Goal: Task Accomplishment & Management: Manage account settings

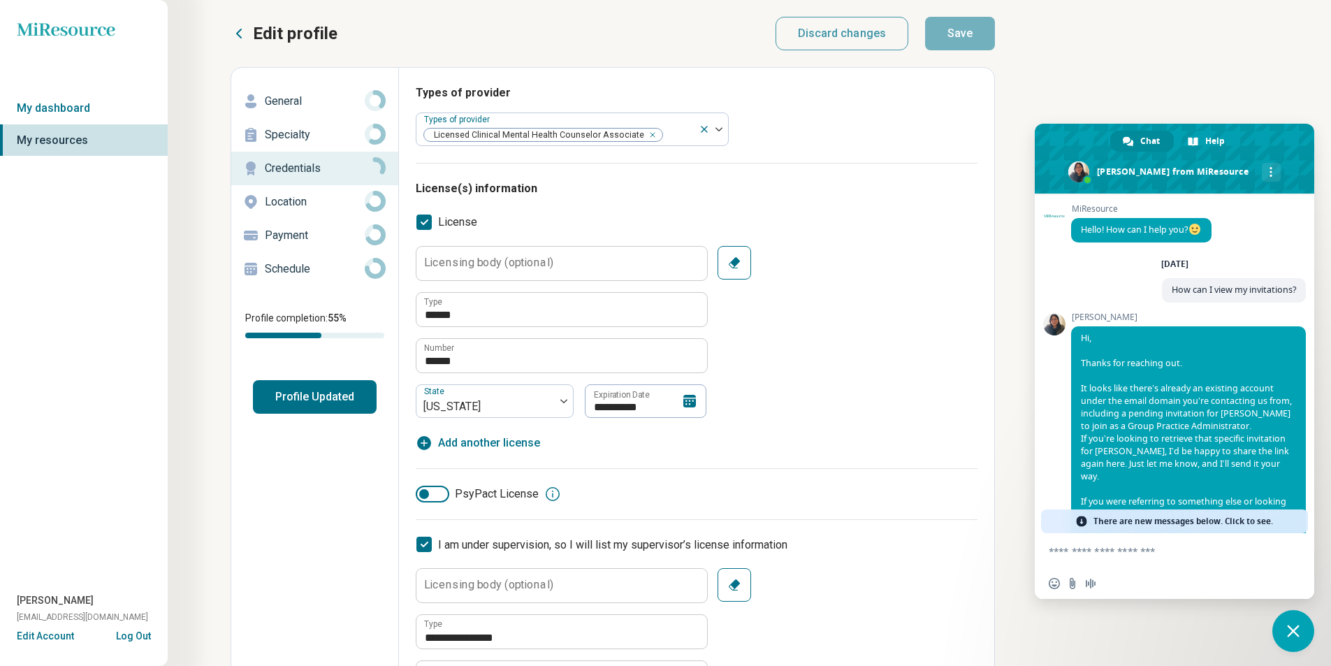
scroll to position [2930, 0]
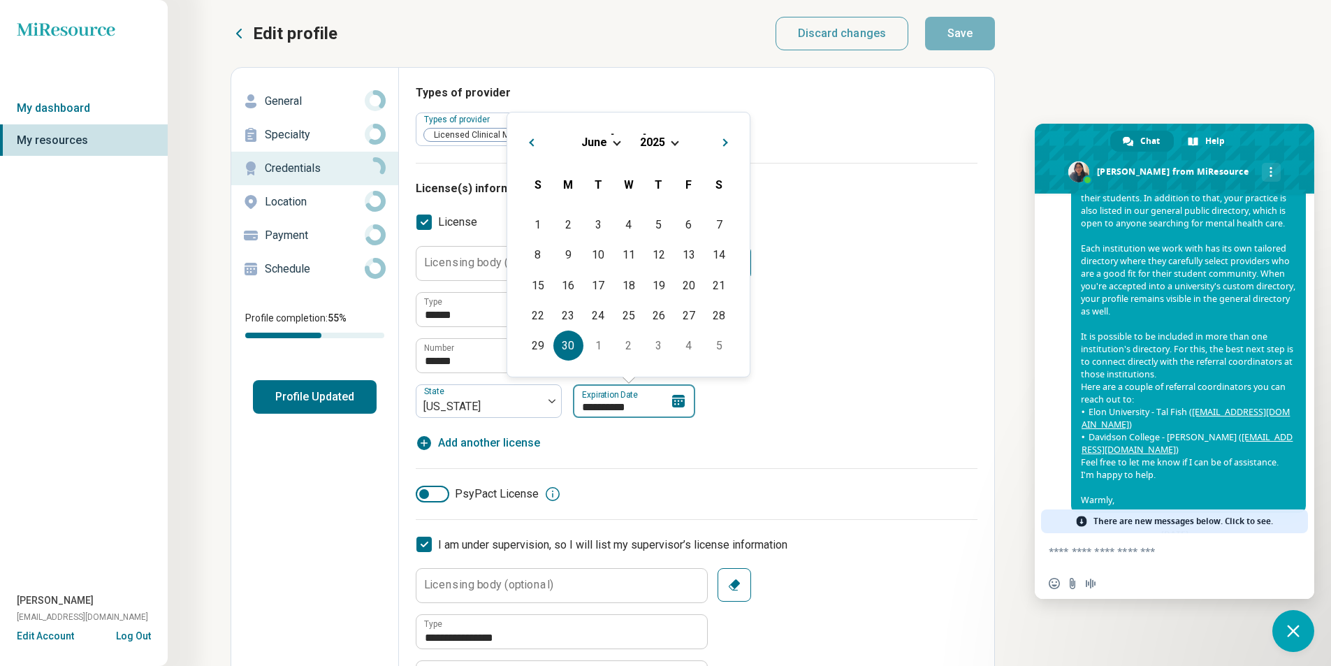
click at [676, 402] on div "**********" at bounding box center [634, 401] width 122 height 34
click at [663, 138] on span "2025" at bounding box center [652, 142] width 25 height 13
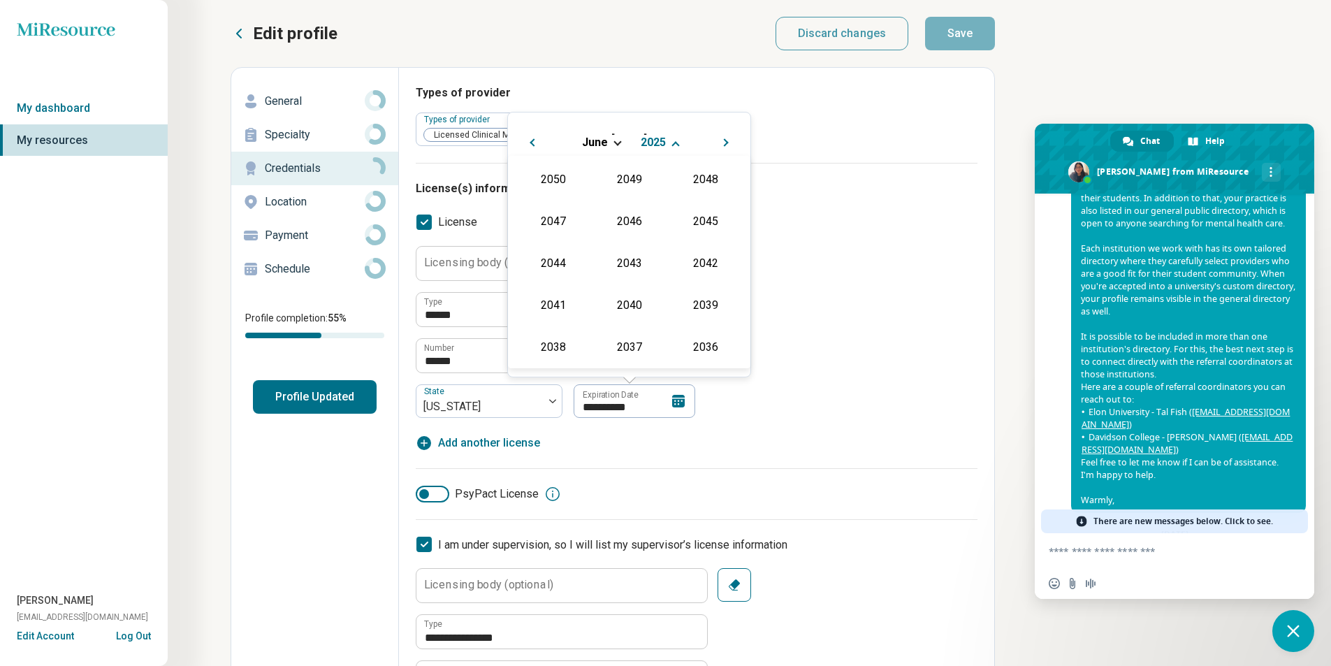
scroll to position [253, 0]
click at [698, 227] on div "2027" at bounding box center [705, 220] width 68 height 25
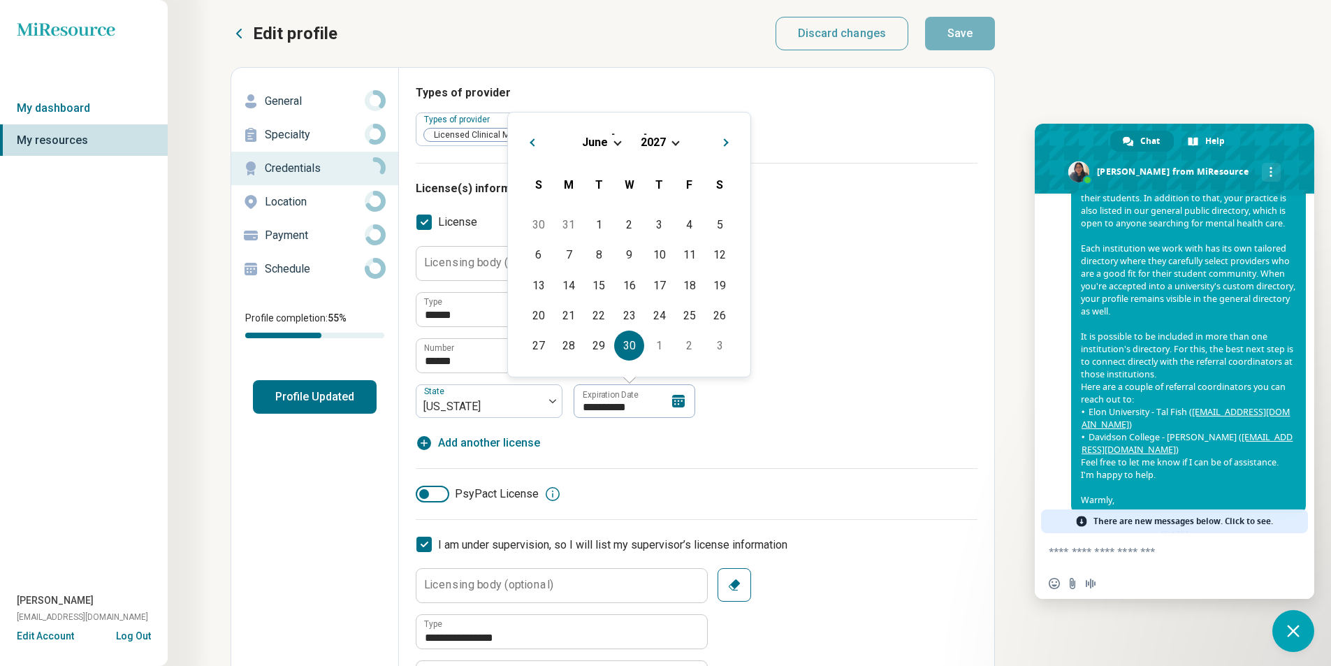
click at [627, 341] on div "30" at bounding box center [629, 345] width 30 height 30
type textarea "*"
type input "**********"
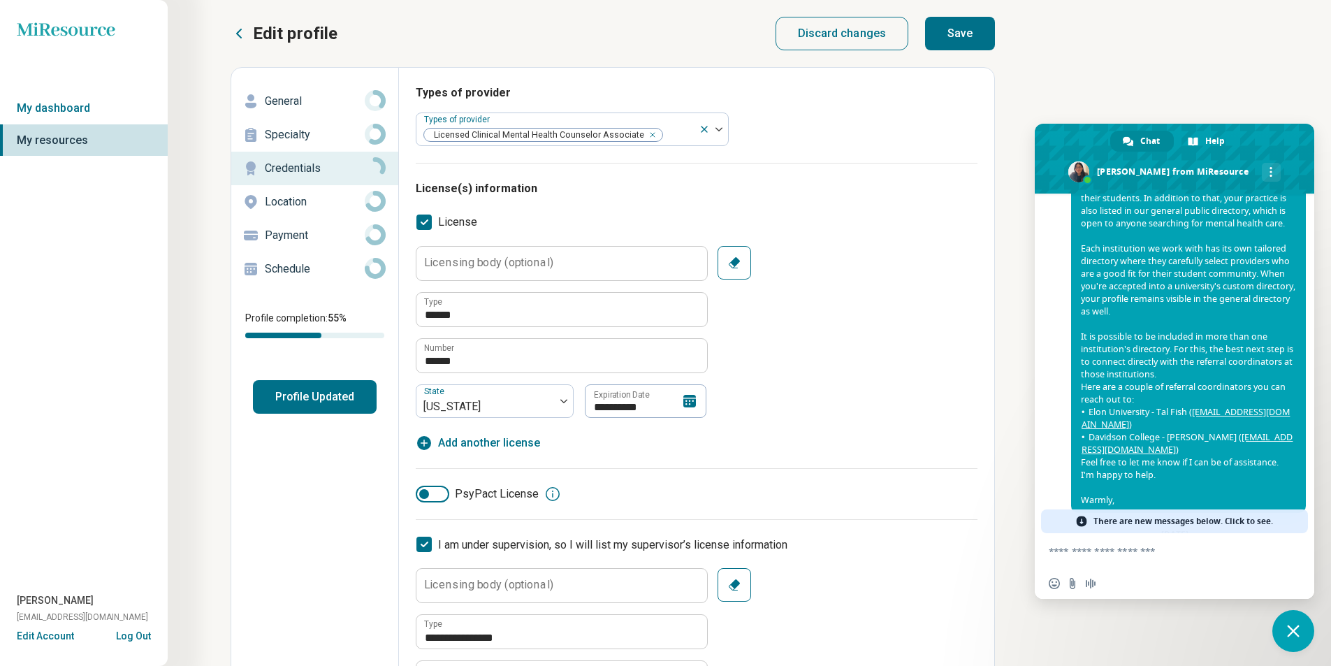
click at [970, 36] on button "Save" at bounding box center [960, 34] width 70 height 34
type textarea "*"
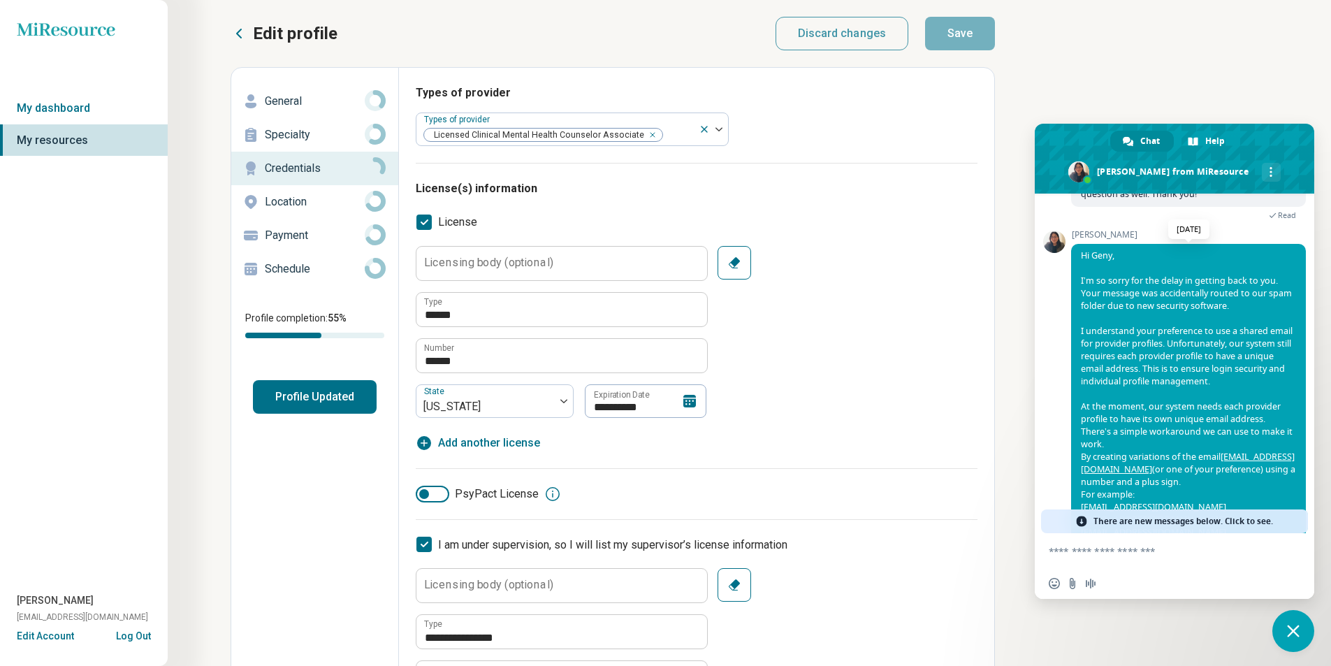
scroll to position [4935, 0]
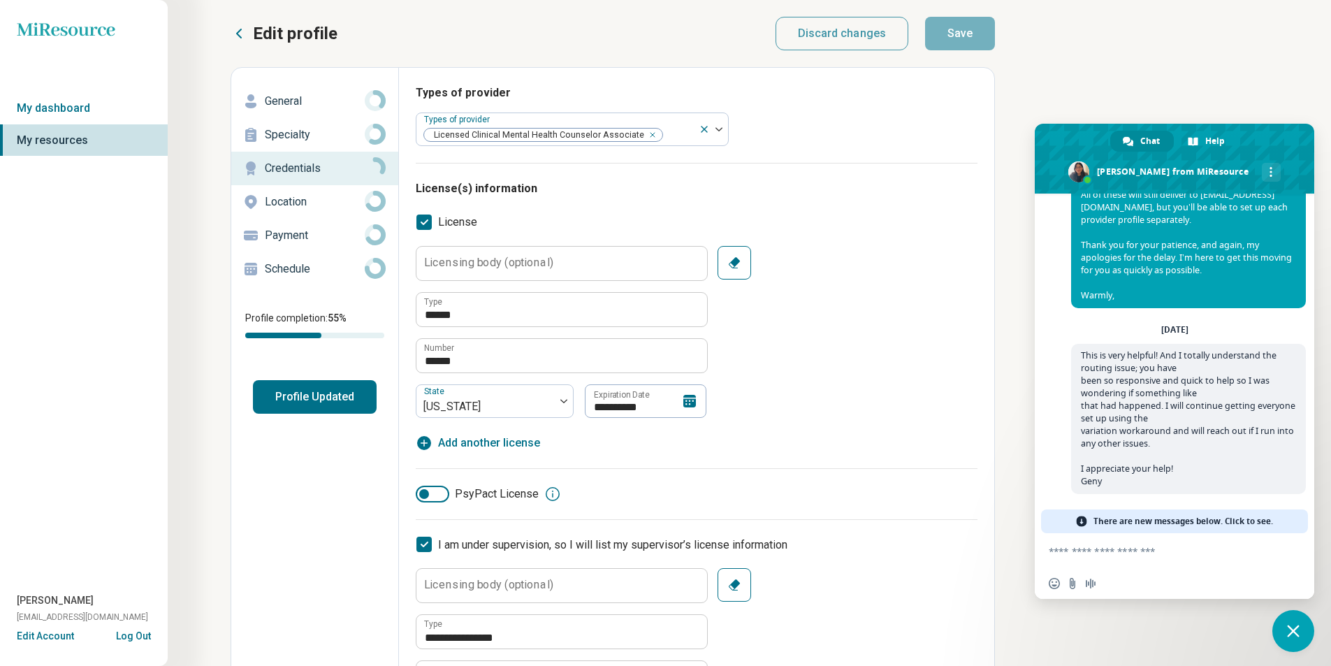
click at [1301, 625] on span "Close chat" at bounding box center [1293, 631] width 42 height 42
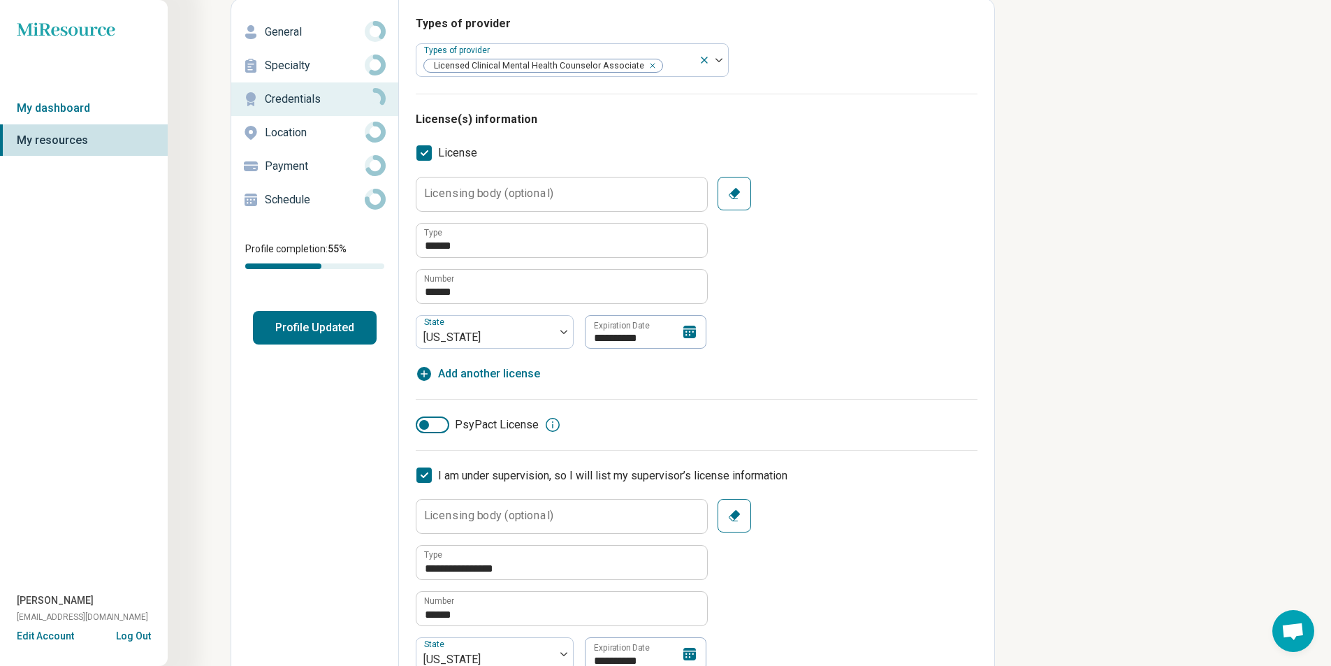
scroll to position [0, 0]
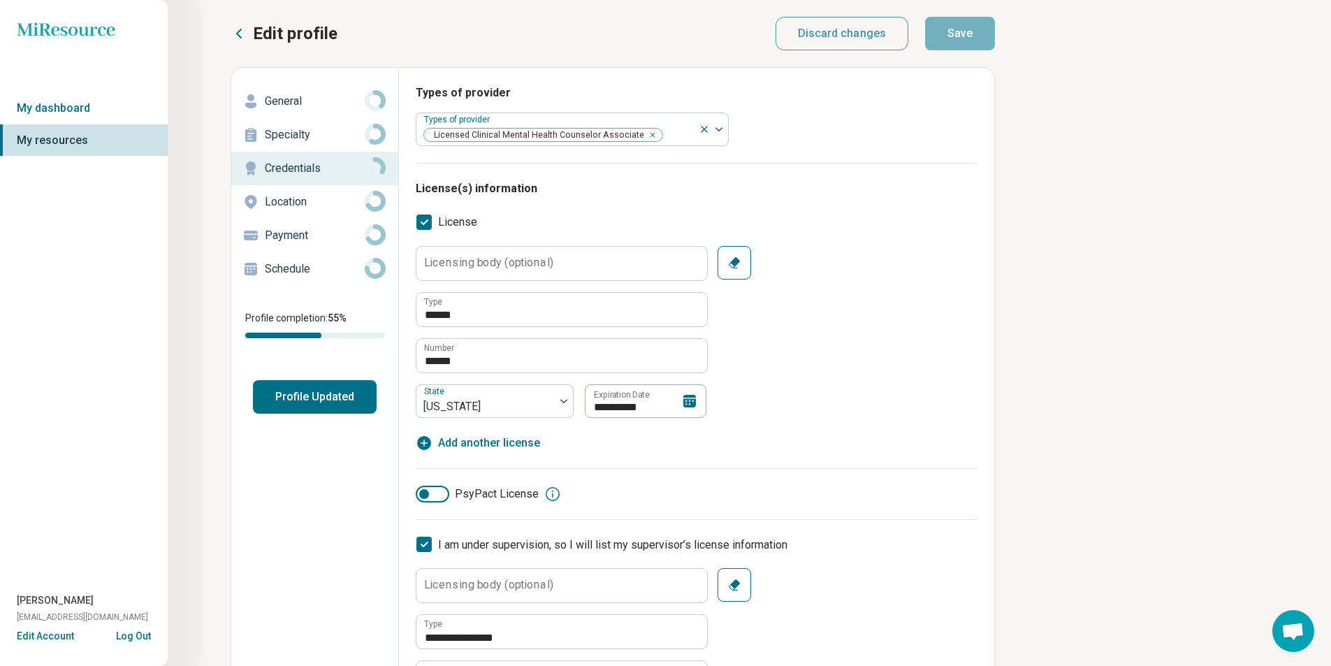
click at [296, 135] on p "Specialty" at bounding box center [315, 134] width 100 height 17
